Goal: Information Seeking & Learning: Learn about a topic

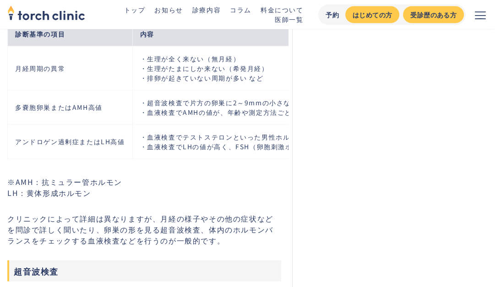
scroll to position [1281, 0]
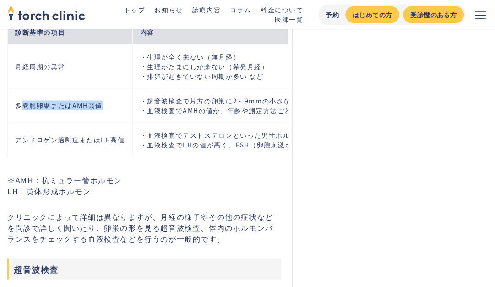
drag, startPoint x: 23, startPoint y: 95, endPoint x: 116, endPoint y: 100, distance: 92.6
click at [115, 99] on td "多嚢胞卵巣またはAMH高値" at bounding box center [70, 105] width 125 height 34
click at [201, 104] on td "・超音波検査で片方の卵巣に2～9mmの小さな卵胞が10個以上見える ・血液検査でAMHの値が、年齢や測定方法ごとの基準値より高い" at bounding box center [255, 105] width 246 height 34
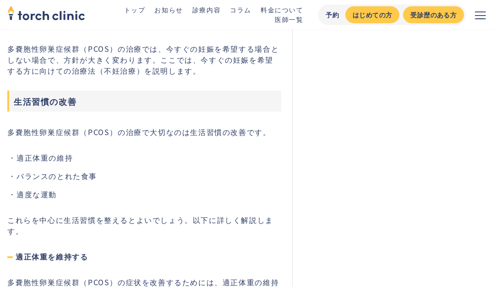
scroll to position [1831, 0]
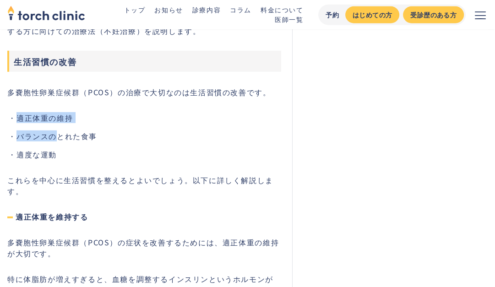
drag, startPoint x: 20, startPoint y: 116, endPoint x: 55, endPoint y: 123, distance: 35.4
click at [55, 123] on ul "適正体重の維持 バランスのとれた食事 適度な運動" at bounding box center [144, 136] width 274 height 48
click at [49, 133] on li "バランスのとれた食事" at bounding box center [148, 135] width 265 height 11
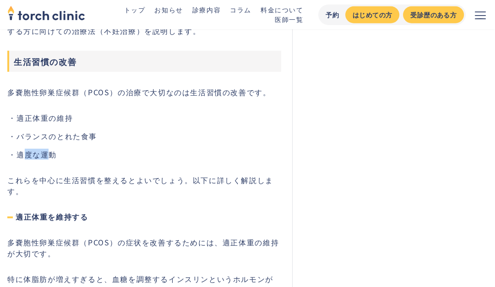
drag, startPoint x: 22, startPoint y: 141, endPoint x: 50, endPoint y: 150, distance: 29.8
click at [50, 150] on ul "適正体重の維持 バランスのとれた食事 適度な運動" at bounding box center [144, 136] width 274 height 48
click at [76, 149] on li "適度な運動" at bounding box center [148, 154] width 265 height 11
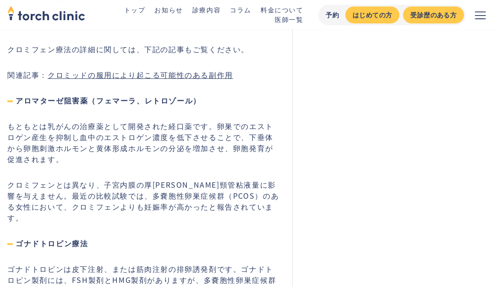
scroll to position [2883, 0]
